Goal: Book appointment/travel/reservation

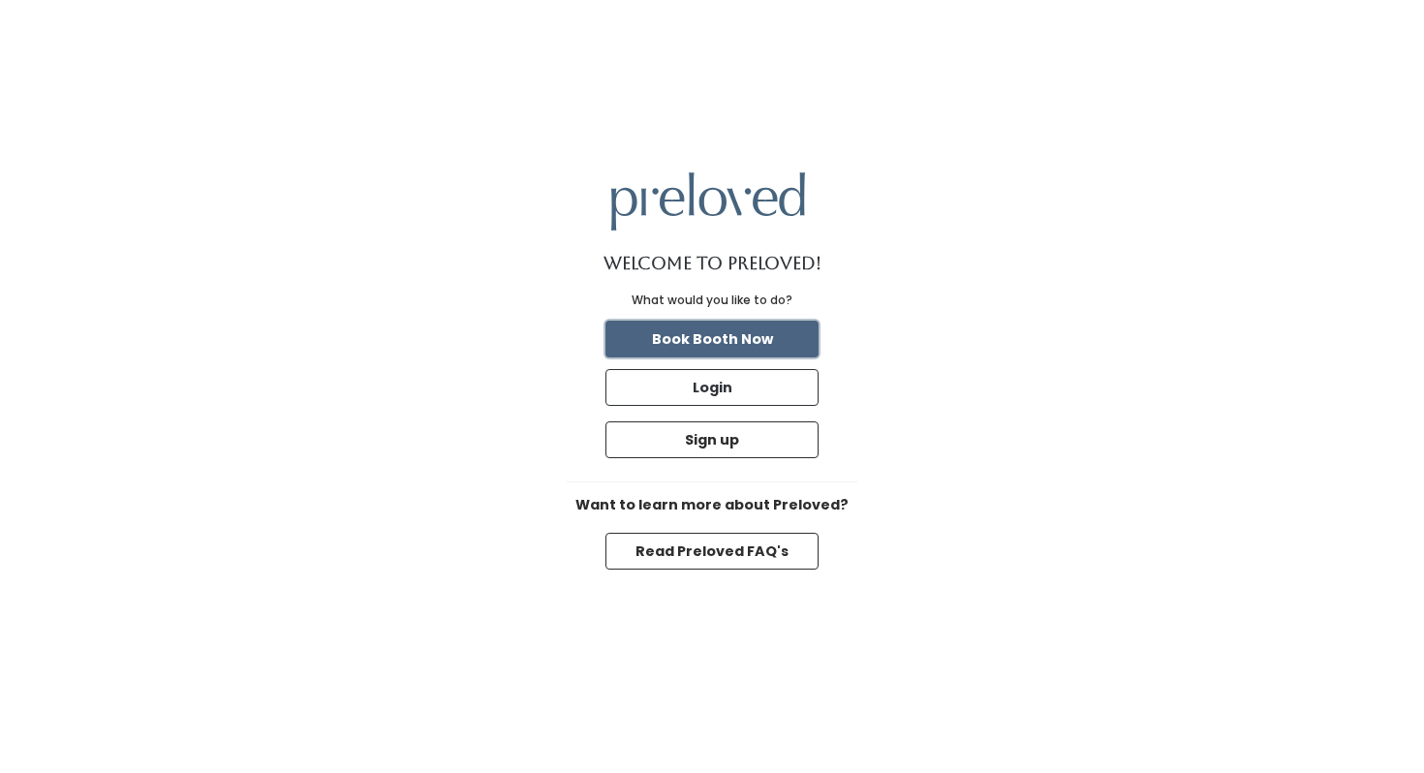
click at [763, 338] on button "Book Booth Now" at bounding box center [712, 339] width 213 height 37
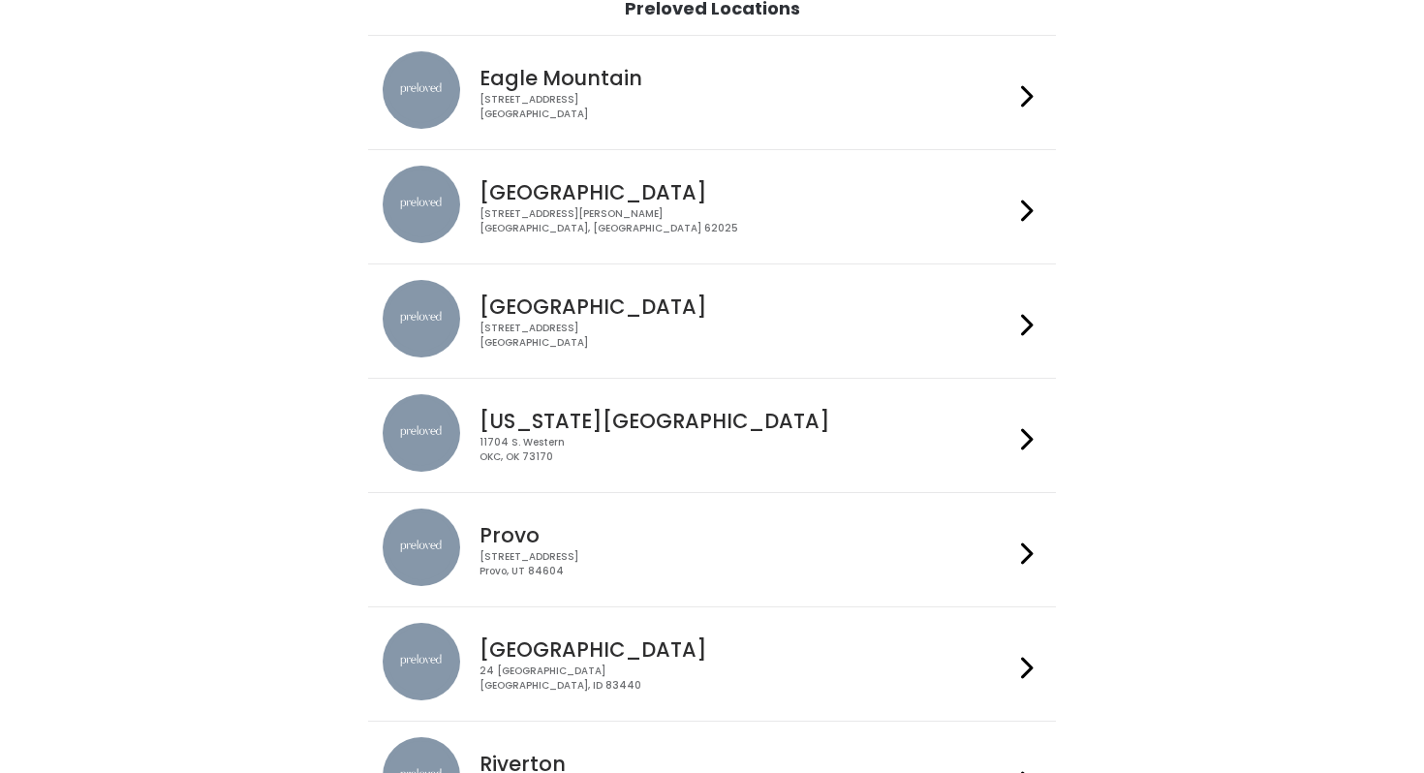
scroll to position [161, 0]
click at [726, 312] on h4 "[GEOGRAPHIC_DATA]" at bounding box center [746, 306] width 533 height 22
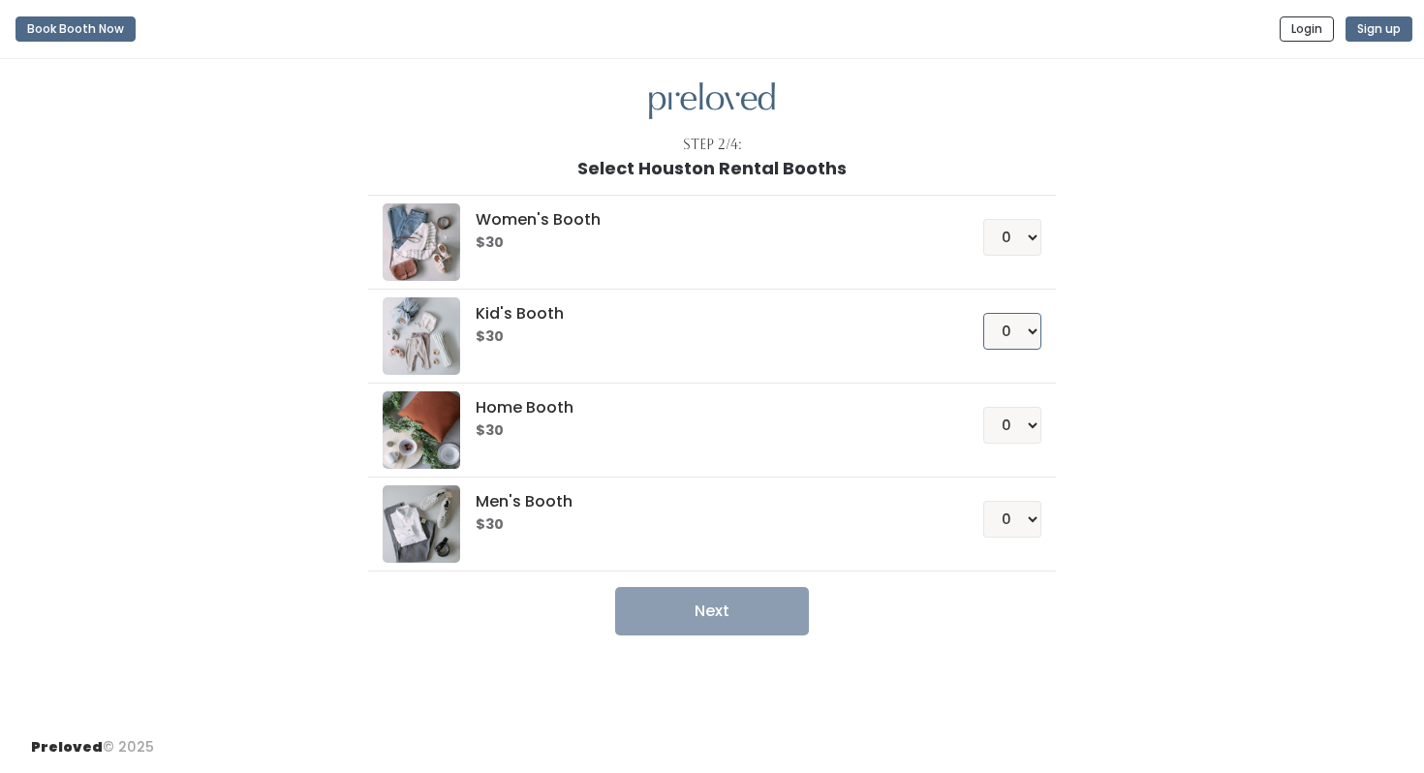
click at [1030, 330] on select "0 1 2 3 4" at bounding box center [1013, 331] width 58 height 37
